Goal: Task Accomplishment & Management: Manage account settings

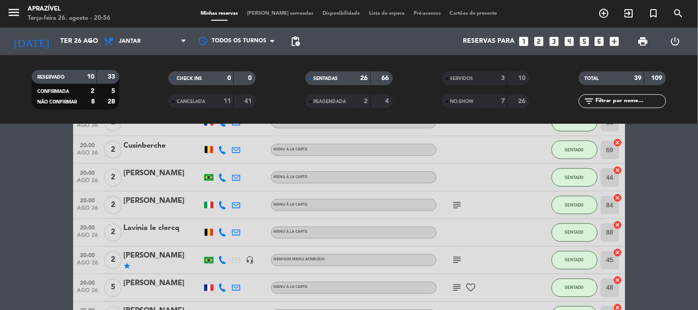
scroll to position [357, 0]
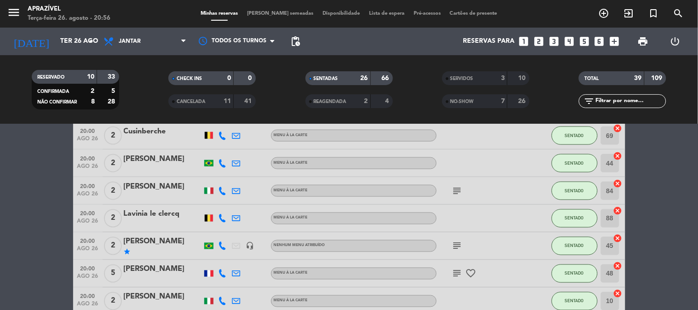
click at [155, 217] on div "Lavinia le clercq" at bounding box center [163, 214] width 78 height 12
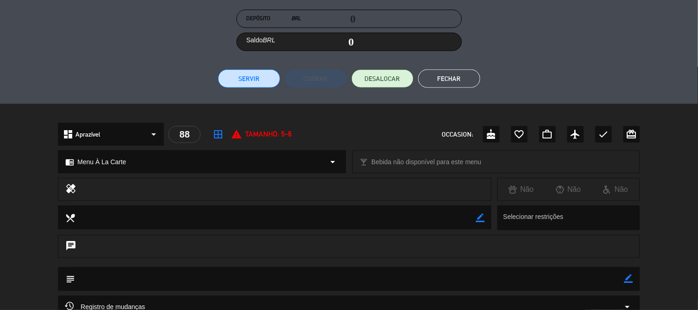
scroll to position [153, 0]
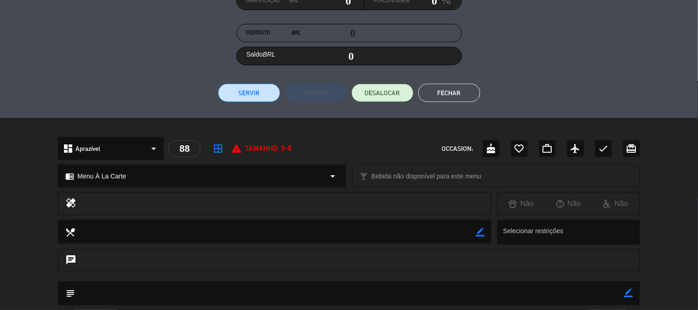
click at [244, 94] on button "Servir" at bounding box center [249, 93] width 62 height 18
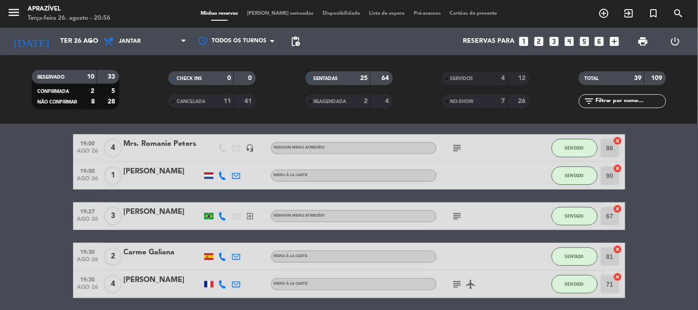
scroll to position [102, 0]
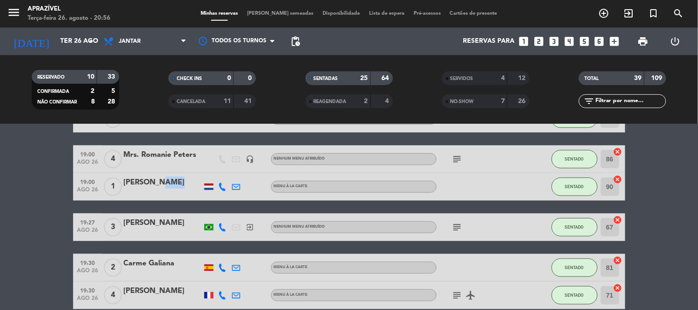
click at [155, 189] on div "[PERSON_NAME]" at bounding box center [163, 186] width 78 height 19
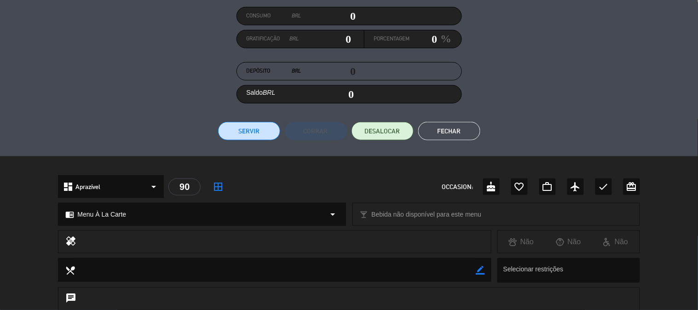
scroll to position [111, 0]
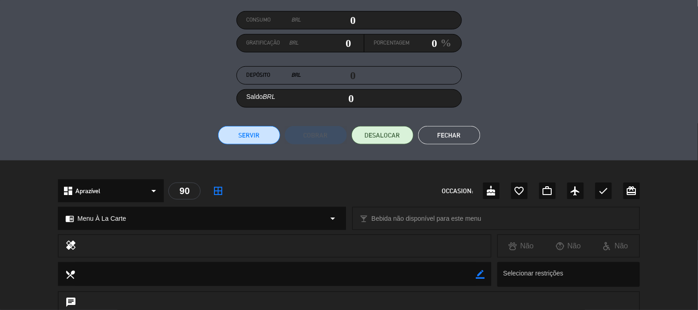
click at [237, 143] on button "Servir" at bounding box center [249, 135] width 62 height 18
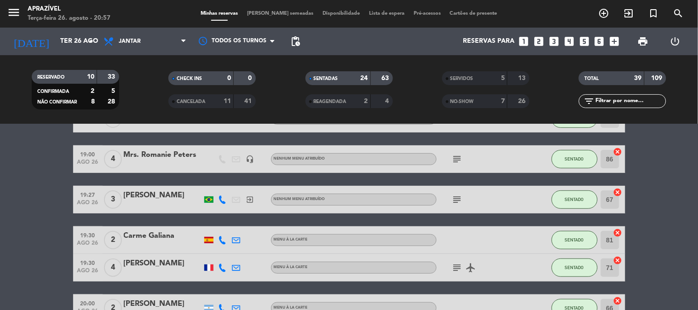
click at [440, 190] on div "subject" at bounding box center [478, 199] width 83 height 27
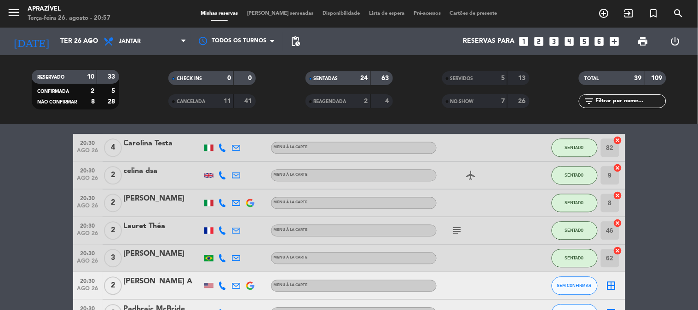
scroll to position [562, 0]
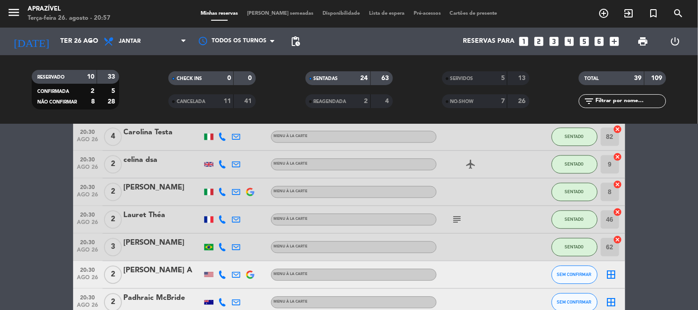
click at [187, 220] on div "Lauret Théa" at bounding box center [163, 216] width 78 height 12
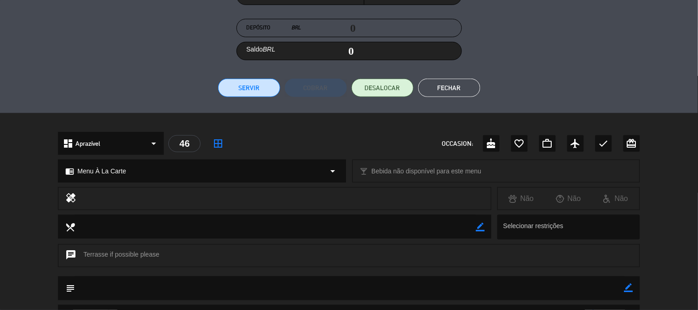
scroll to position [138, 0]
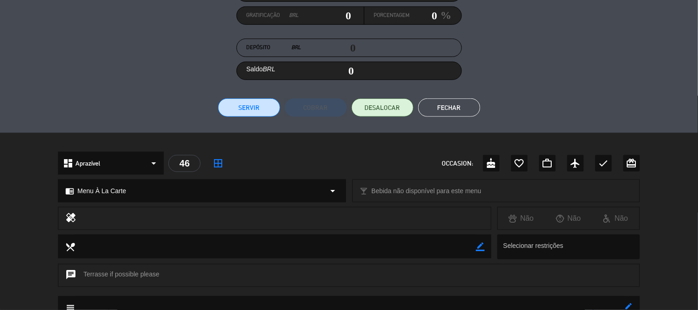
drag, startPoint x: 245, startPoint y: 115, endPoint x: 254, endPoint y: 95, distance: 21.6
click at [249, 112] on button "Servir" at bounding box center [249, 107] width 62 height 18
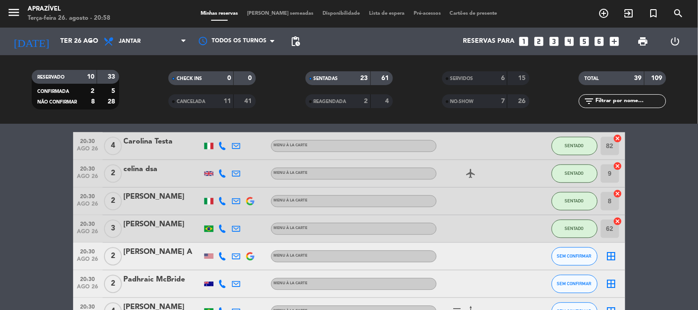
scroll to position [562, 0]
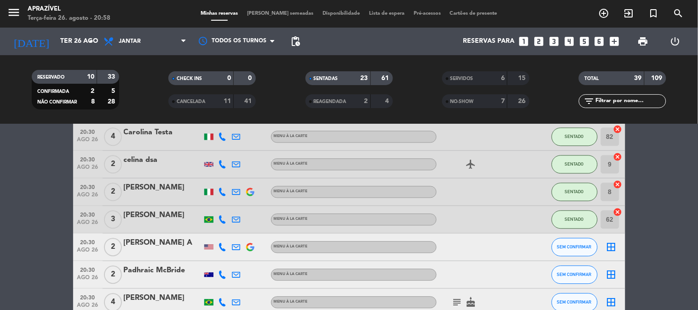
click at [161, 218] on div "[PERSON_NAME]" at bounding box center [163, 216] width 78 height 12
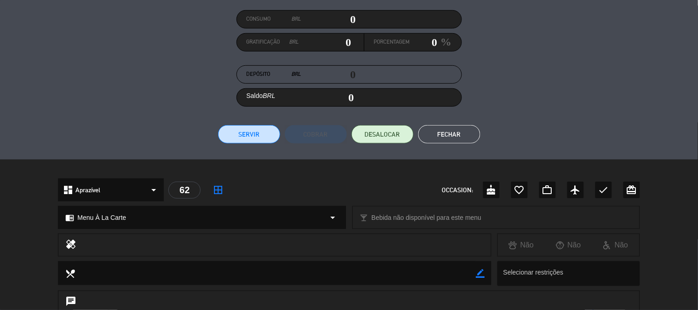
scroll to position [111, 0]
click at [244, 121] on div "Fatura # Mesa # 62 Consumo BRL 0 Gratificação BRL 0 Porcentagem 0 % Depósito BR…" at bounding box center [348, 62] width 581 height 166
click at [241, 137] on button "Servir" at bounding box center [249, 135] width 62 height 18
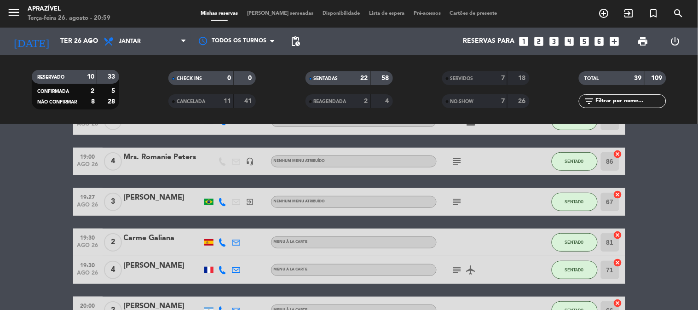
scroll to position [102, 0]
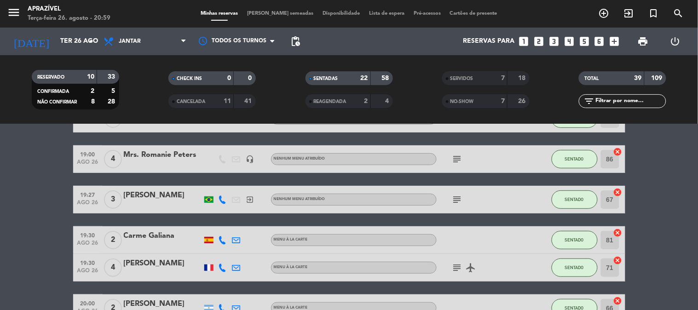
click at [171, 204] on div at bounding box center [163, 205] width 78 height 7
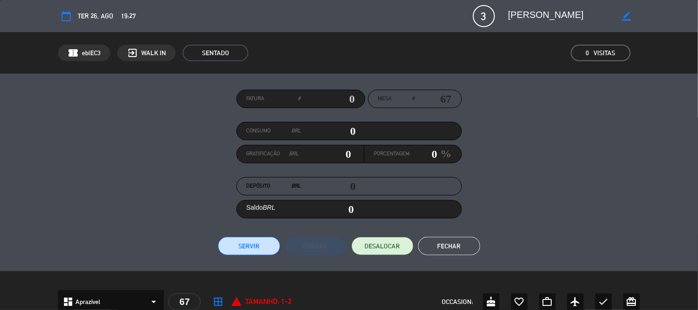
drag, startPoint x: 319, startPoint y: 125, endPoint x: 543, endPoint y: 151, distance: 225.5
click at [442, 132] on div "Consumo BRL 0" at bounding box center [348, 131] width 225 height 18
type input "1"
type input "01"
type input "18"
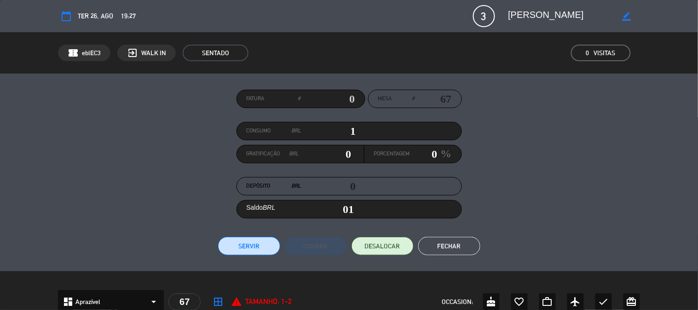
type input "18"
type input "185"
click at [248, 241] on button "Servir" at bounding box center [249, 246] width 62 height 18
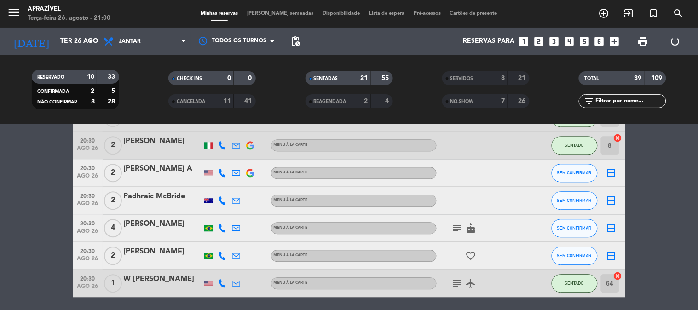
scroll to position [562, 0]
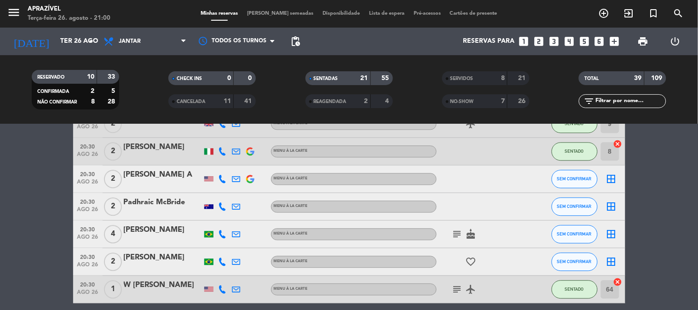
click at [460, 236] on icon "subject" at bounding box center [457, 234] width 11 height 11
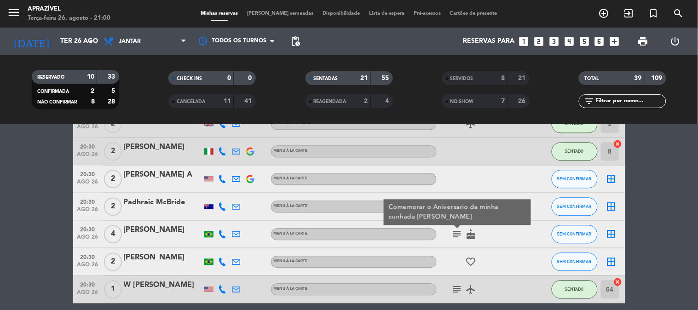
click at [457, 294] on icon "subject" at bounding box center [457, 289] width 11 height 11
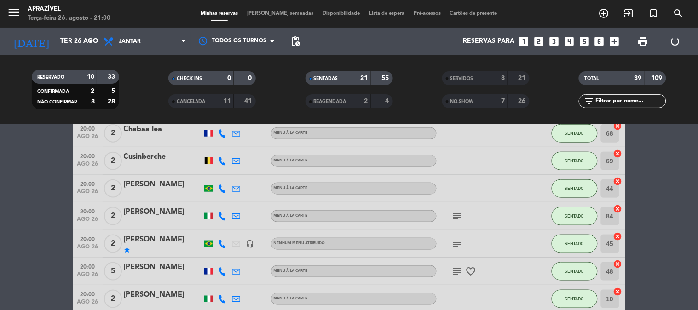
scroll to position [255, 0]
